Goal: Find specific page/section: Find specific page/section

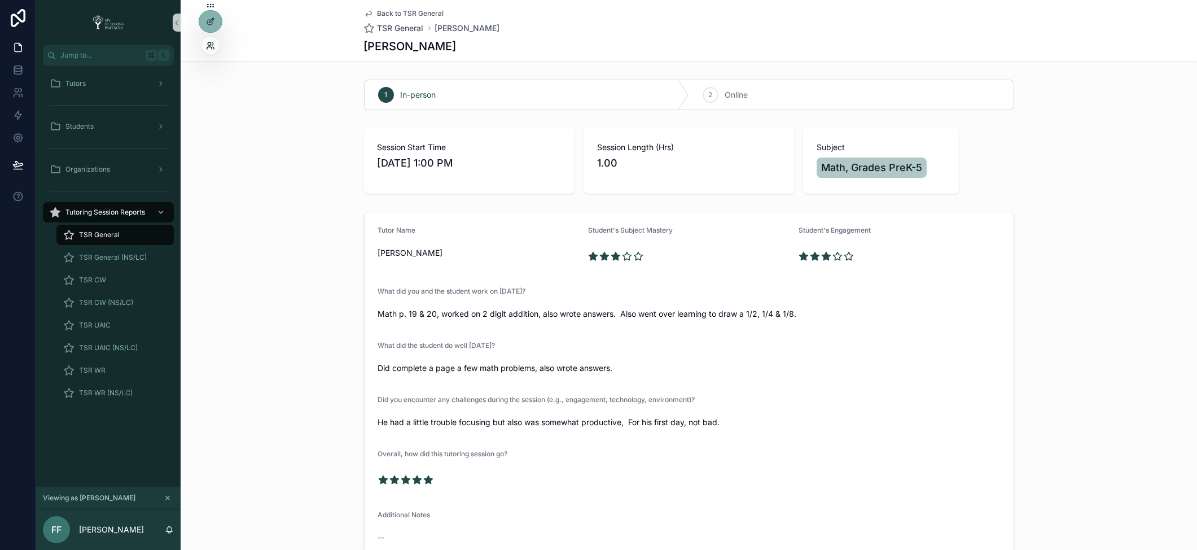
click at [208, 43] on icon at bounding box center [210, 45] width 9 height 9
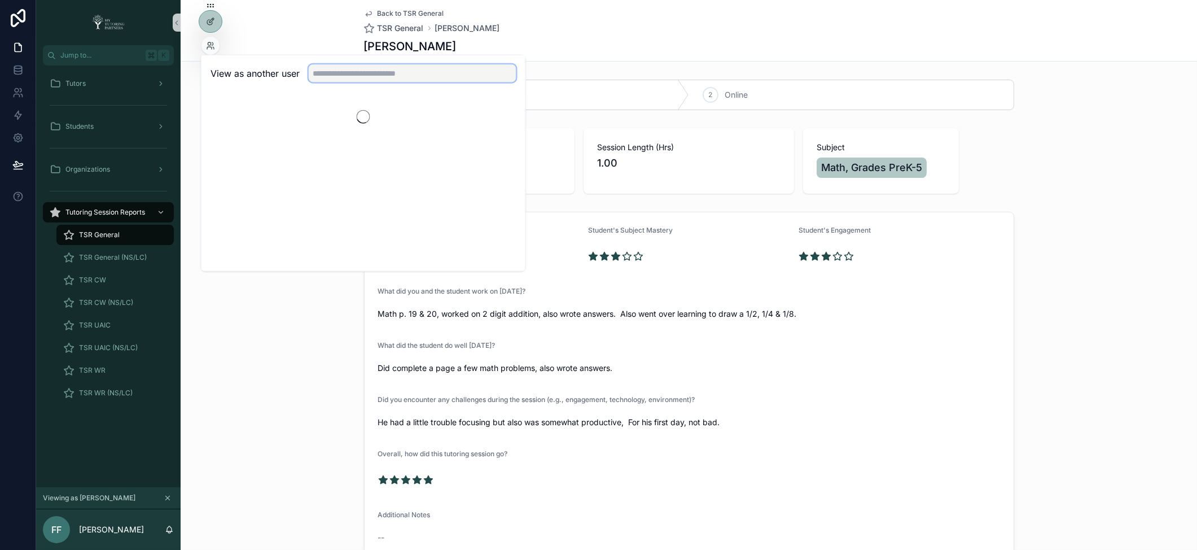
click at [334, 74] on input "text" at bounding box center [413, 73] width 208 height 18
type input "********"
click at [500, 113] on button "Select" at bounding box center [501, 114] width 29 height 16
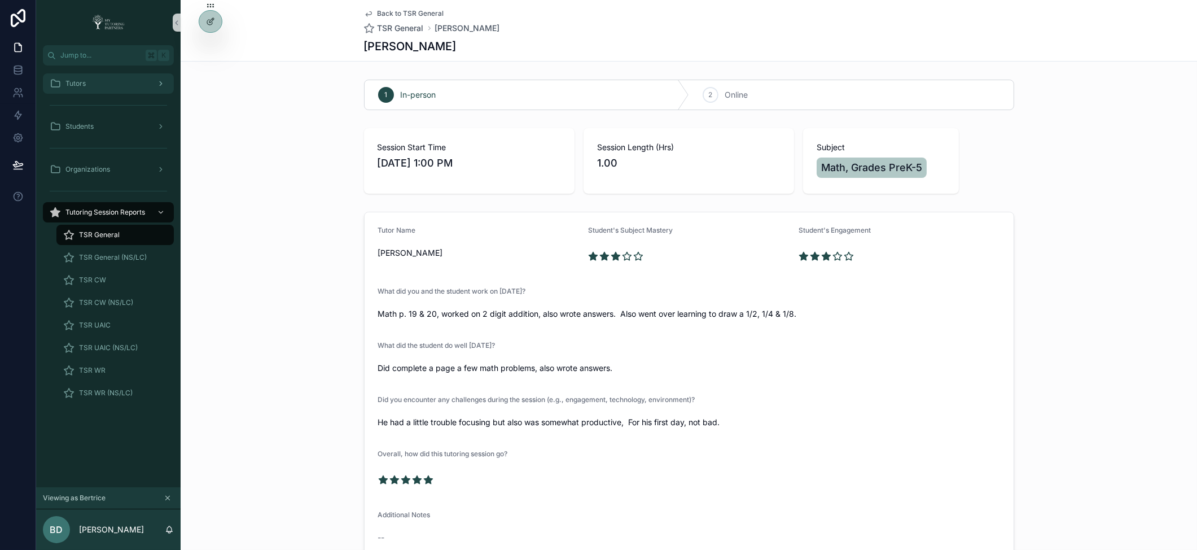
click at [123, 82] on div "Tutors" at bounding box center [108, 84] width 117 height 18
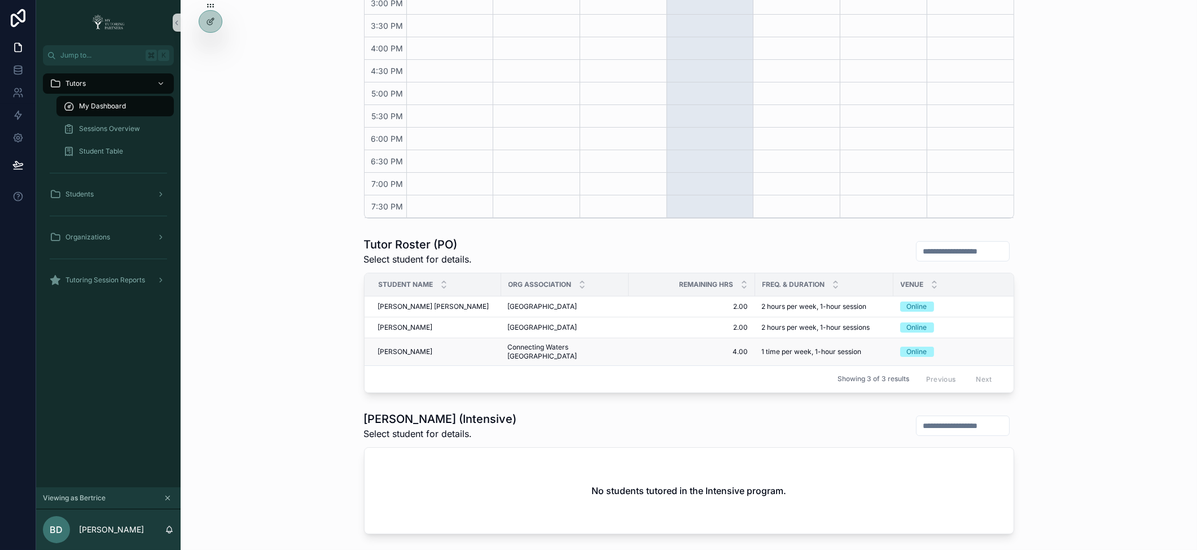
scroll to position [377, 0]
